Goal: Information Seeking & Learning: Learn about a topic

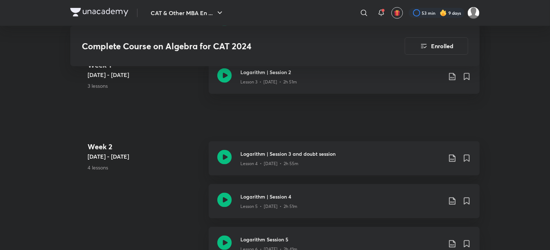
scroll to position [398, 0]
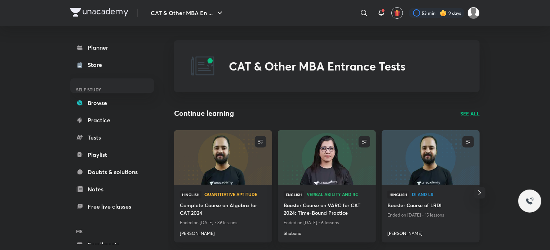
click at [433, 158] on img at bounding box center [431, 158] width 100 height 56
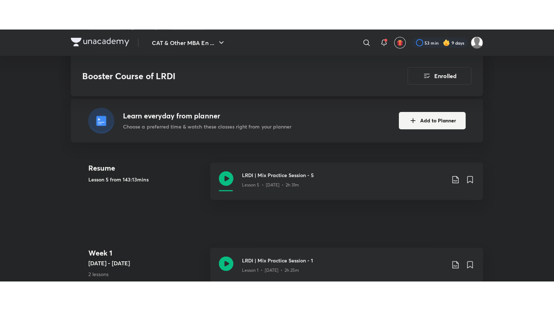
scroll to position [207, 0]
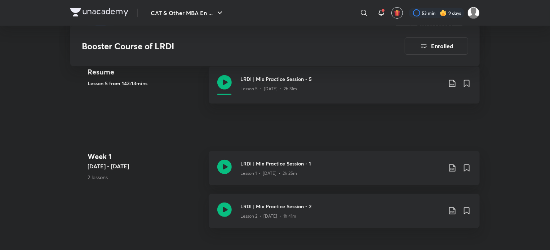
click at [299, 183] on div "LRDI | Mix Practice Session - 1 Lesson 1 • [DATE] • 2h 25m" at bounding box center [344, 168] width 271 height 34
